Goal: Browse casually

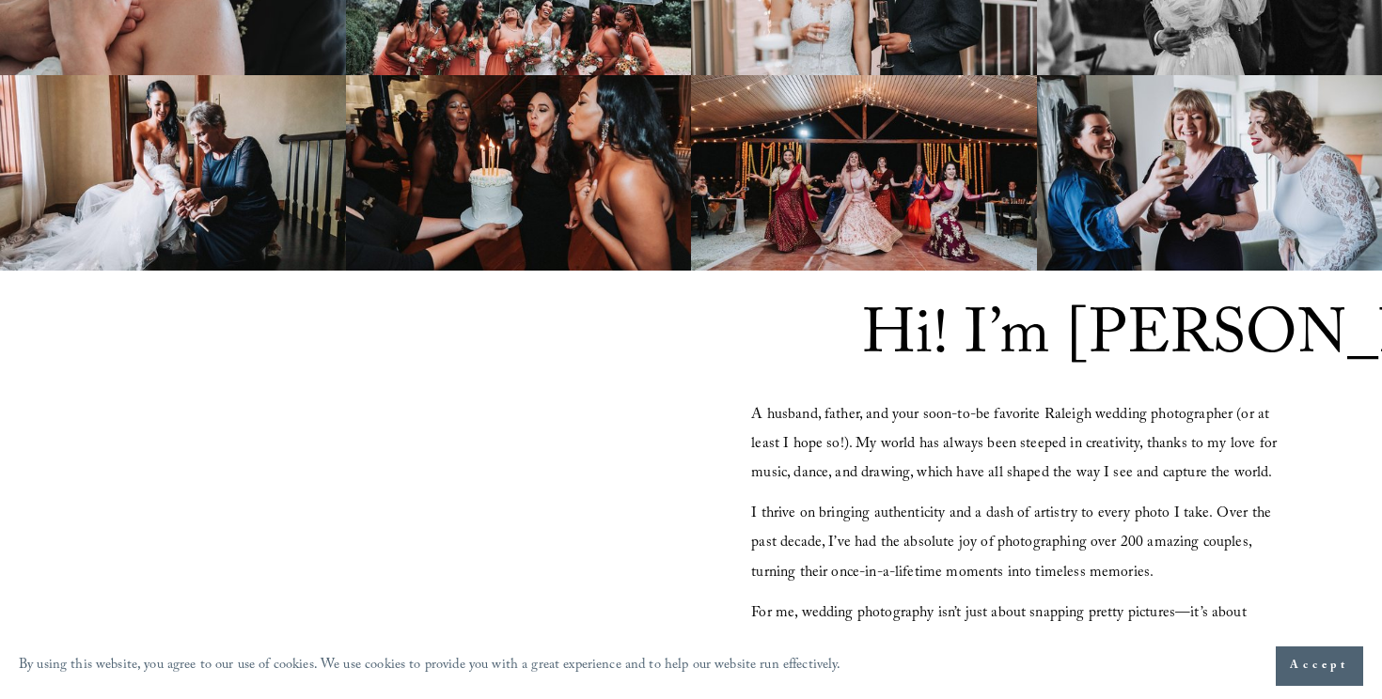
scroll to position [1275, 0]
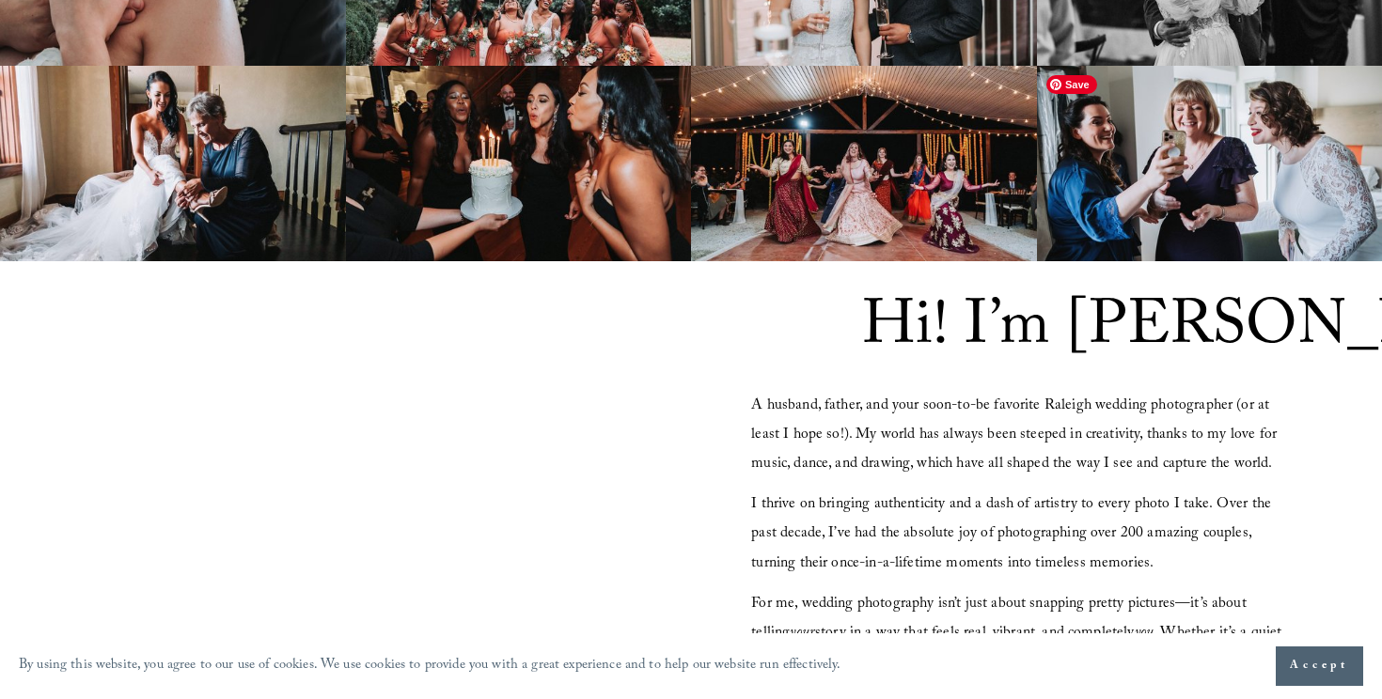
click at [1193, 242] on img at bounding box center [1210, 163] width 346 height 195
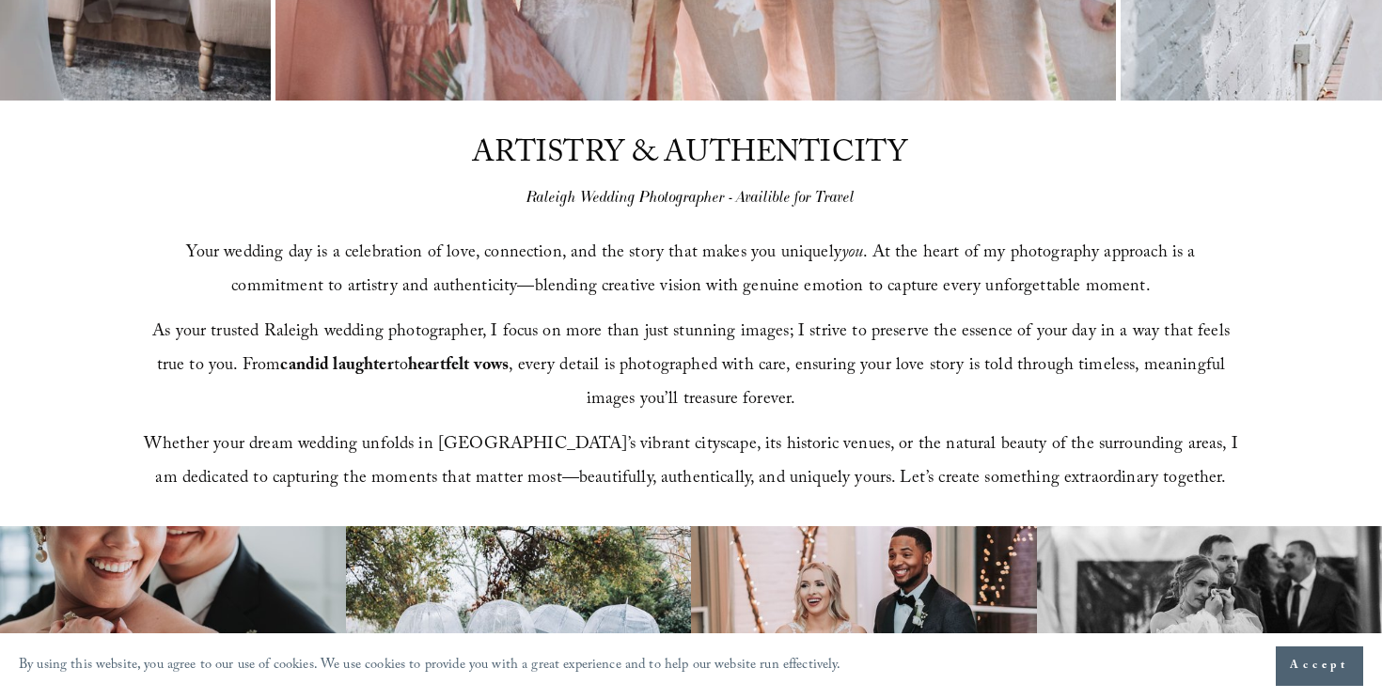
scroll to position [0, 0]
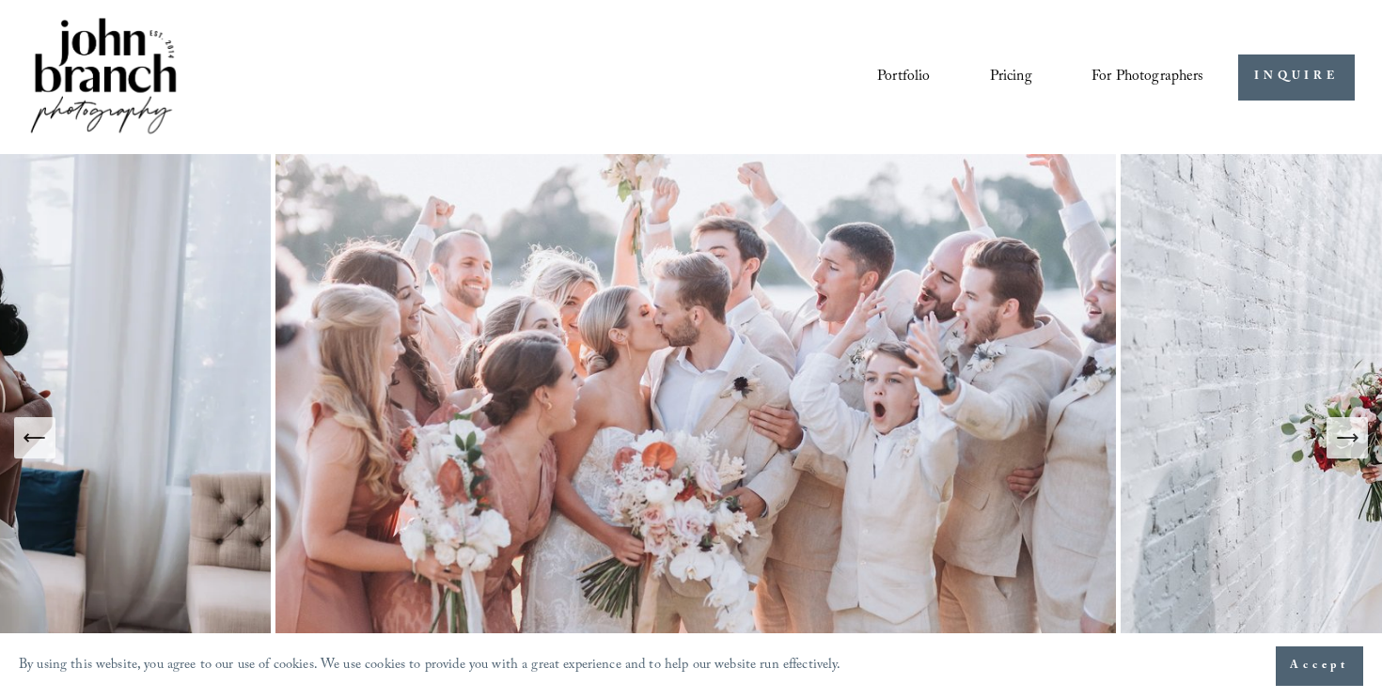
click at [1004, 75] on link "Pricing" at bounding box center [1011, 77] width 42 height 32
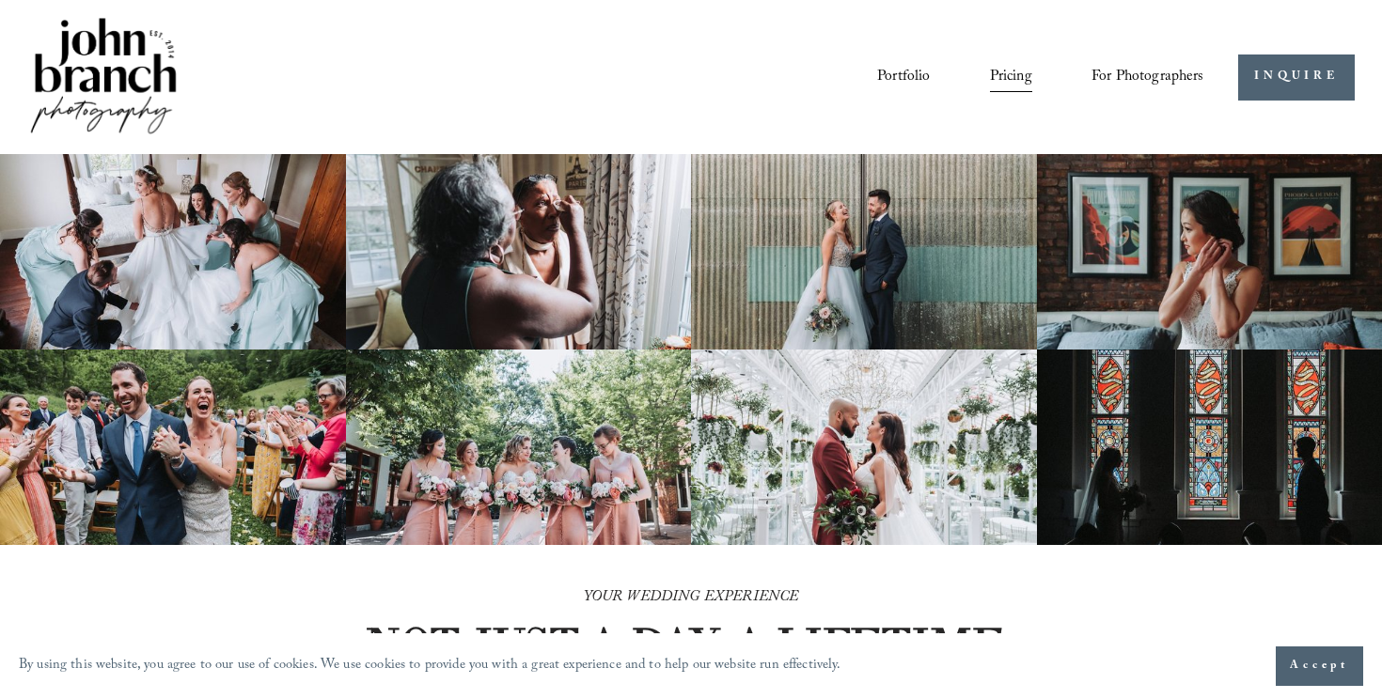
click at [1141, 61] on link "For Photographers" at bounding box center [1147, 77] width 113 height 32
click at [120, 87] on img at bounding box center [103, 77] width 152 height 127
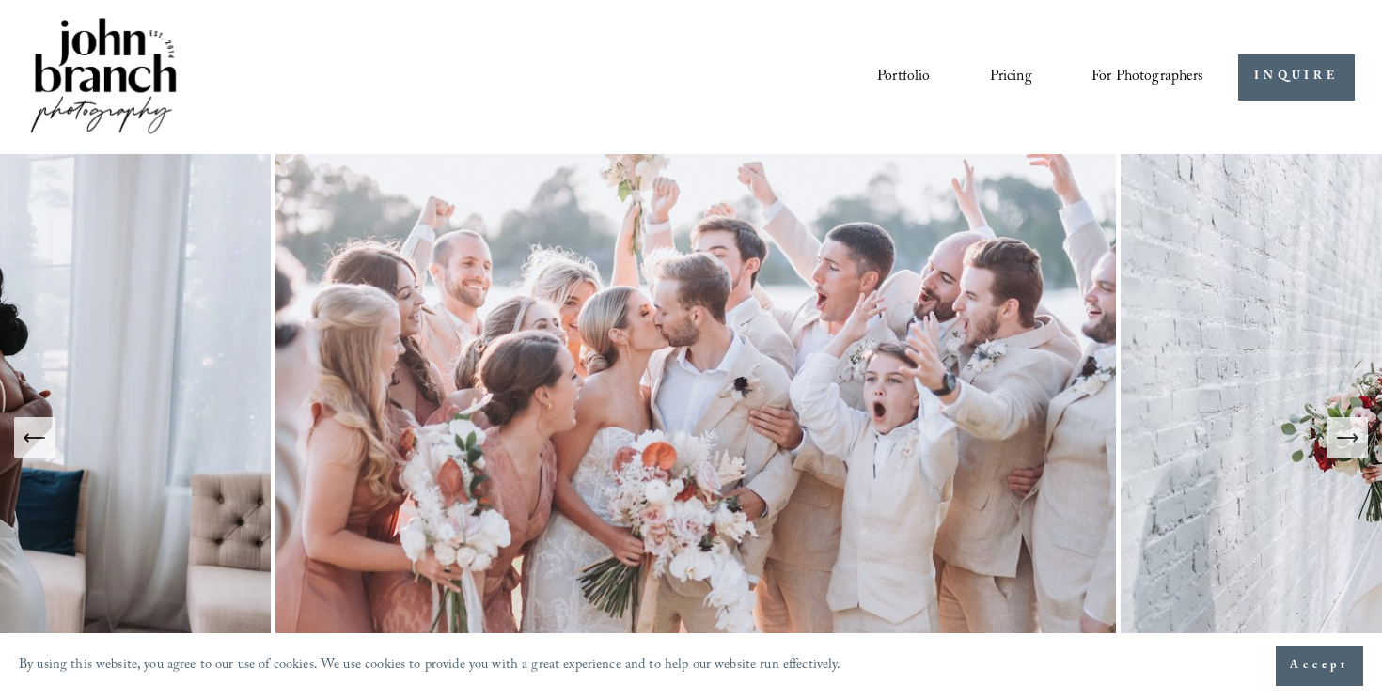
click at [905, 77] on link "Portfolio" at bounding box center [903, 77] width 53 height 32
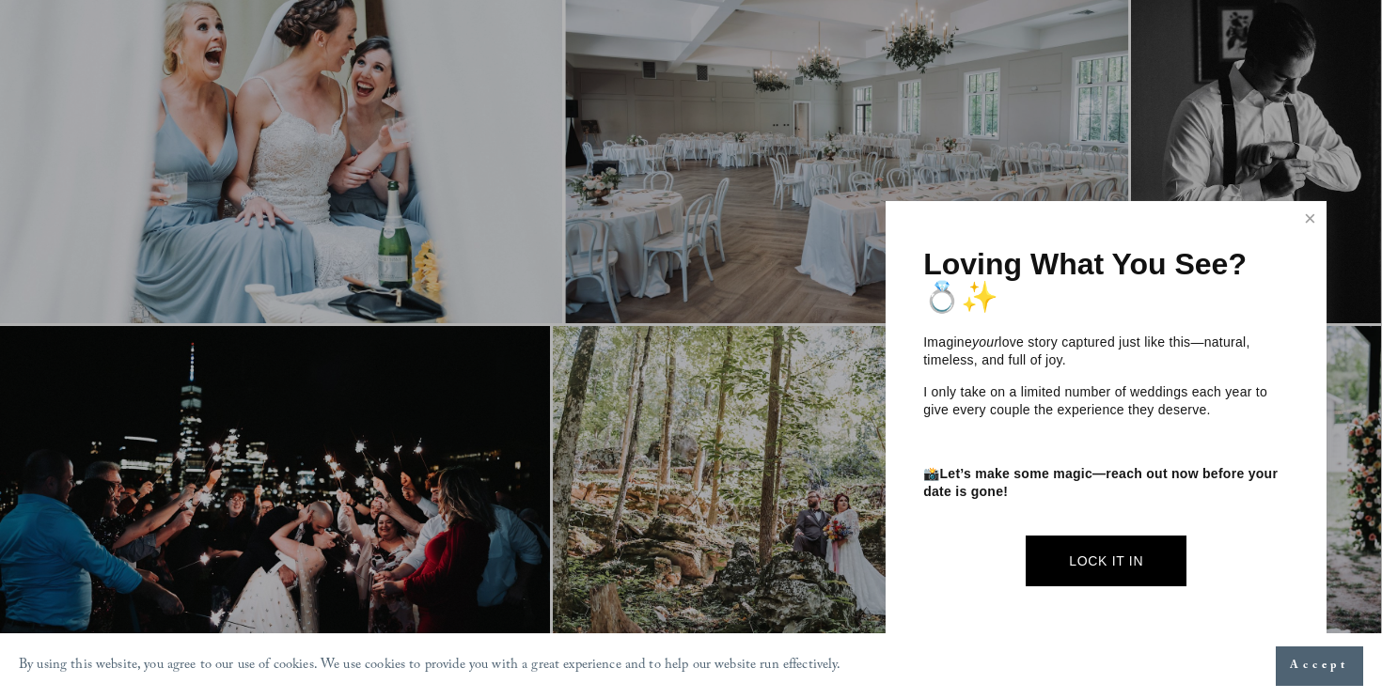
scroll to position [3761, 0]
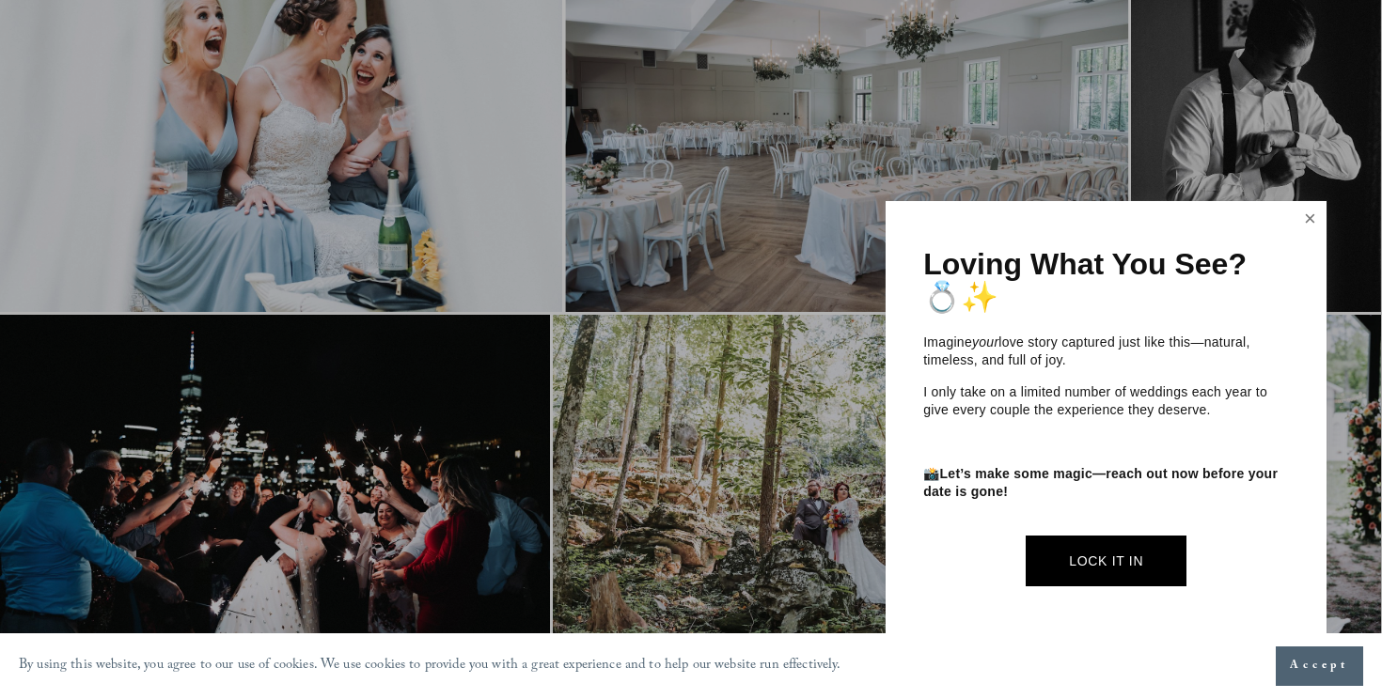
click at [1313, 218] on link "Close" at bounding box center [1310, 219] width 28 height 30
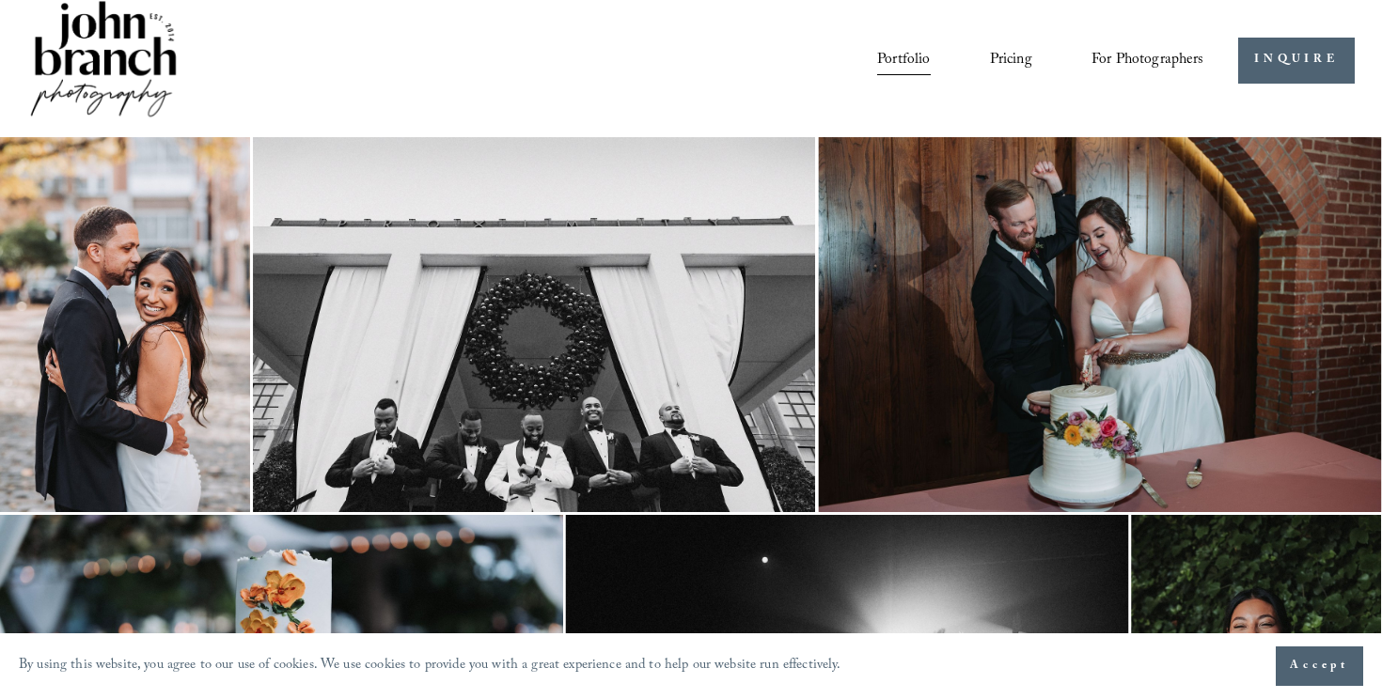
scroll to position [0, 0]
